Goal: Navigation & Orientation: Find specific page/section

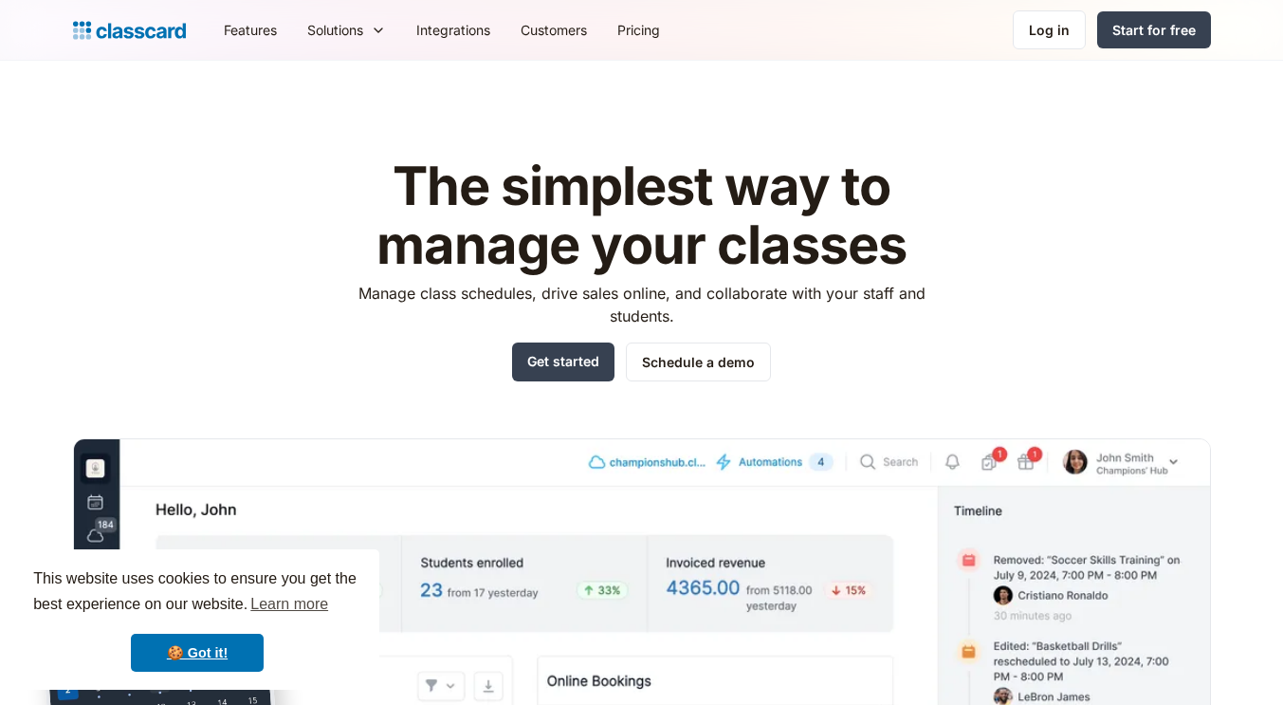
click at [1063, 38] on div "Log in" at bounding box center [1049, 30] width 41 height 20
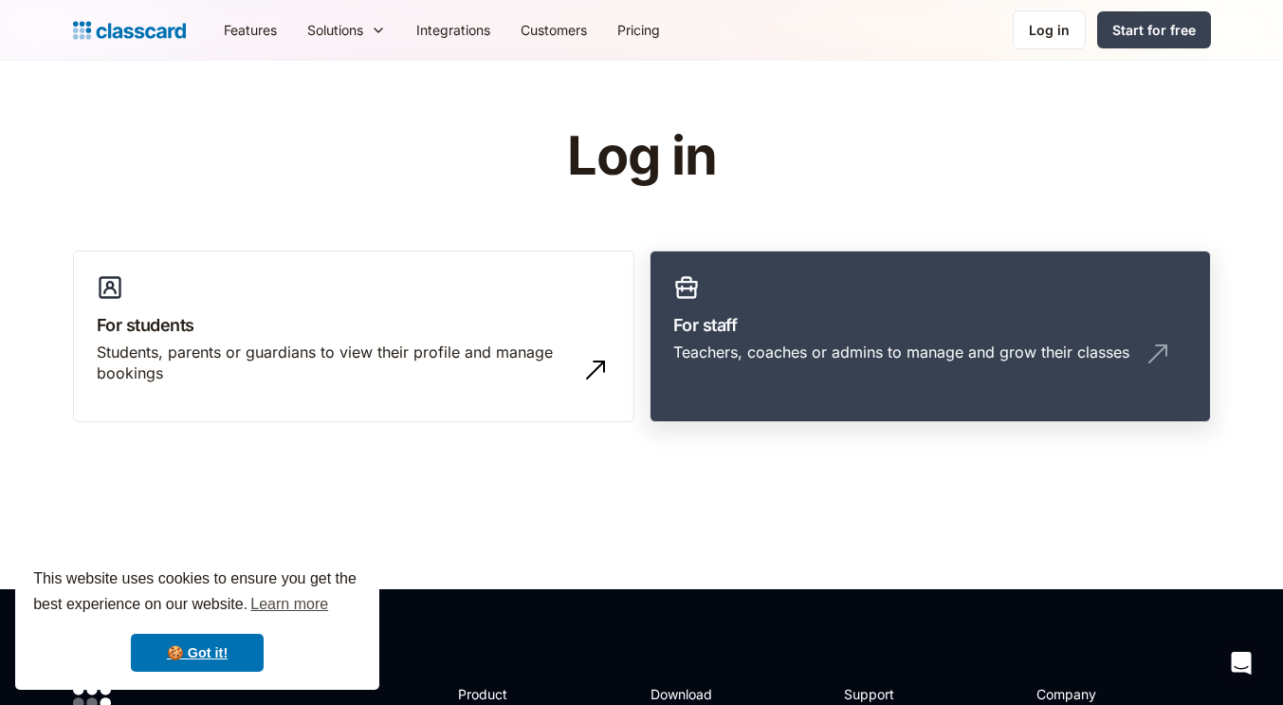
click at [800, 337] on h3 "For staff" at bounding box center [930, 325] width 514 height 26
